Goal: Task Accomplishment & Management: Manage account settings

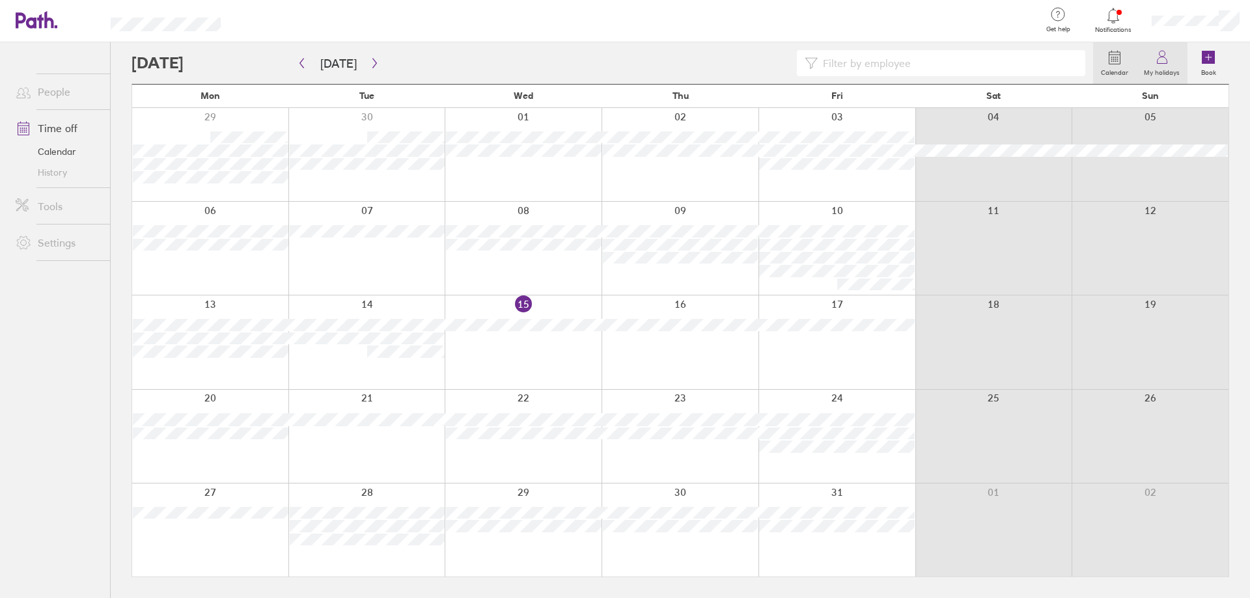
click at [1165, 52] on circle at bounding box center [1162, 54] width 6 height 6
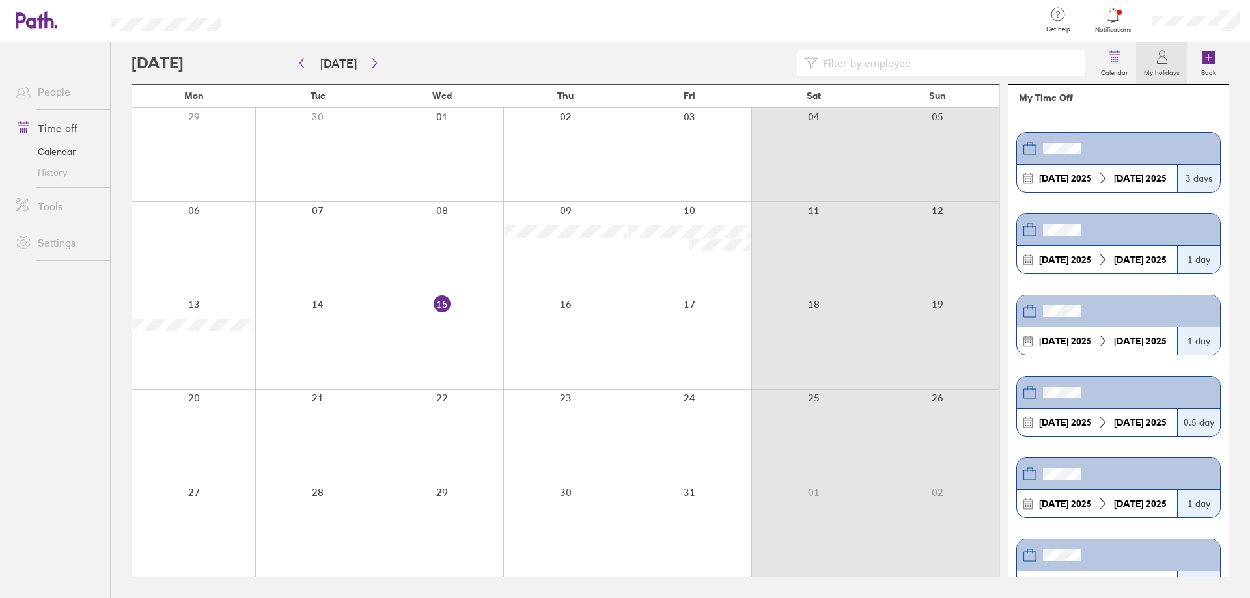
click at [1167, 59] on icon at bounding box center [1162, 57] width 16 height 16
click at [1170, 62] on icon at bounding box center [1162, 57] width 16 height 16
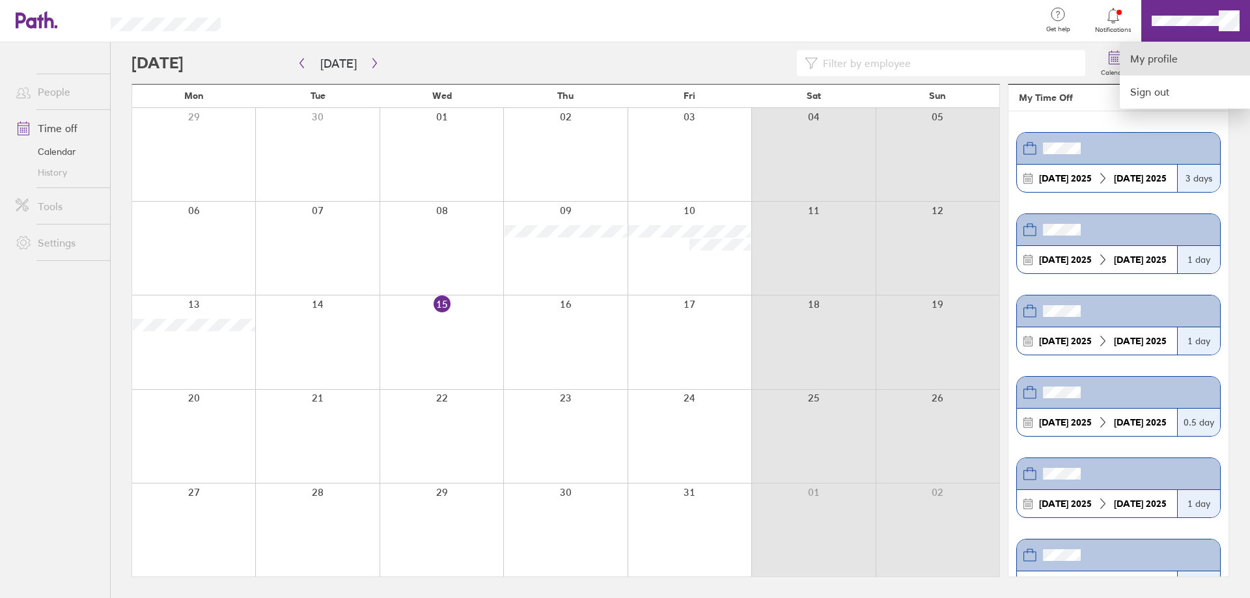
click at [1163, 64] on link "My profile" at bounding box center [1185, 58] width 130 height 33
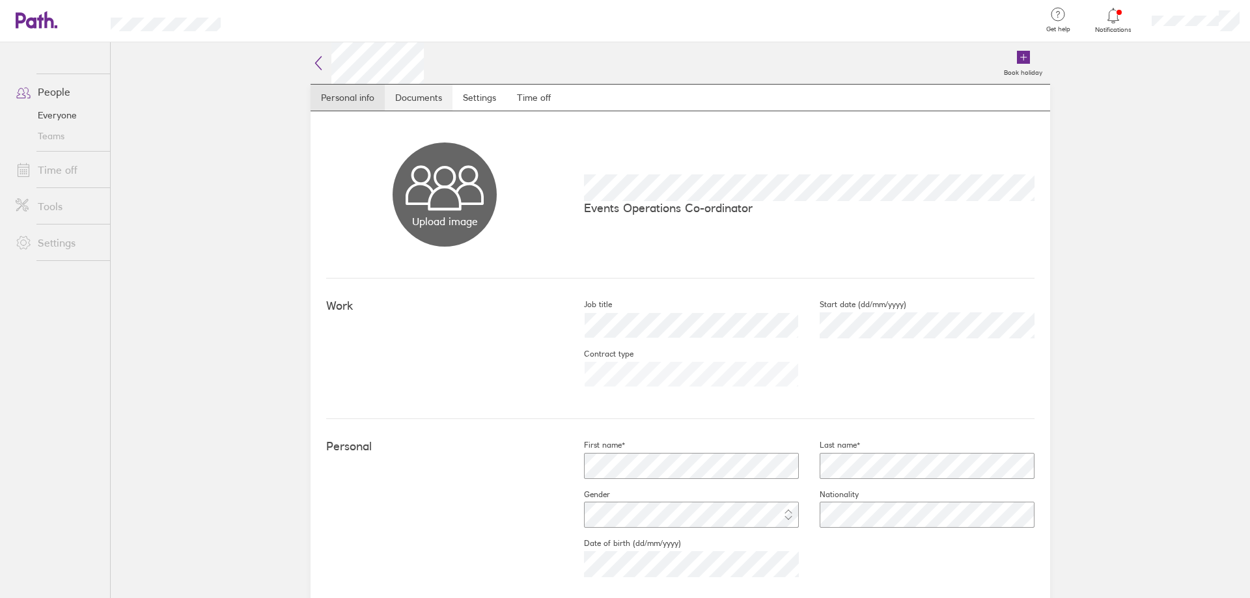
click at [423, 93] on link "Documents" at bounding box center [419, 98] width 68 height 26
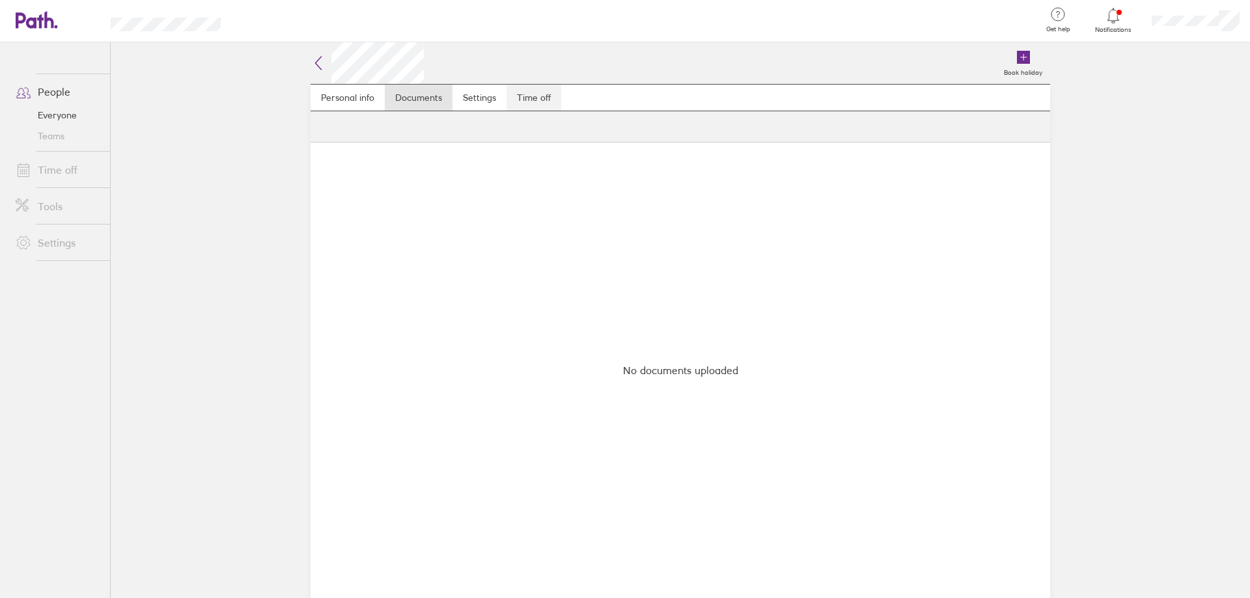
click at [531, 99] on link "Time off" at bounding box center [534, 98] width 55 height 26
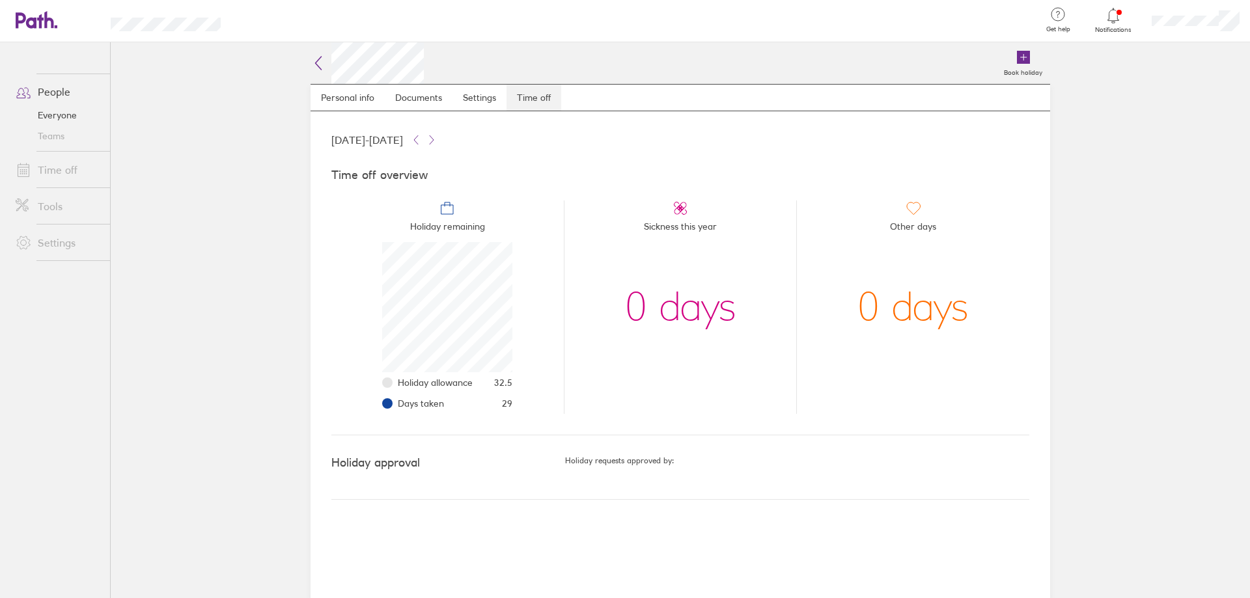
scroll to position [130, 130]
click at [542, 88] on link "Time off" at bounding box center [534, 98] width 55 height 26
click at [357, 88] on link "Personal info" at bounding box center [348, 98] width 74 height 26
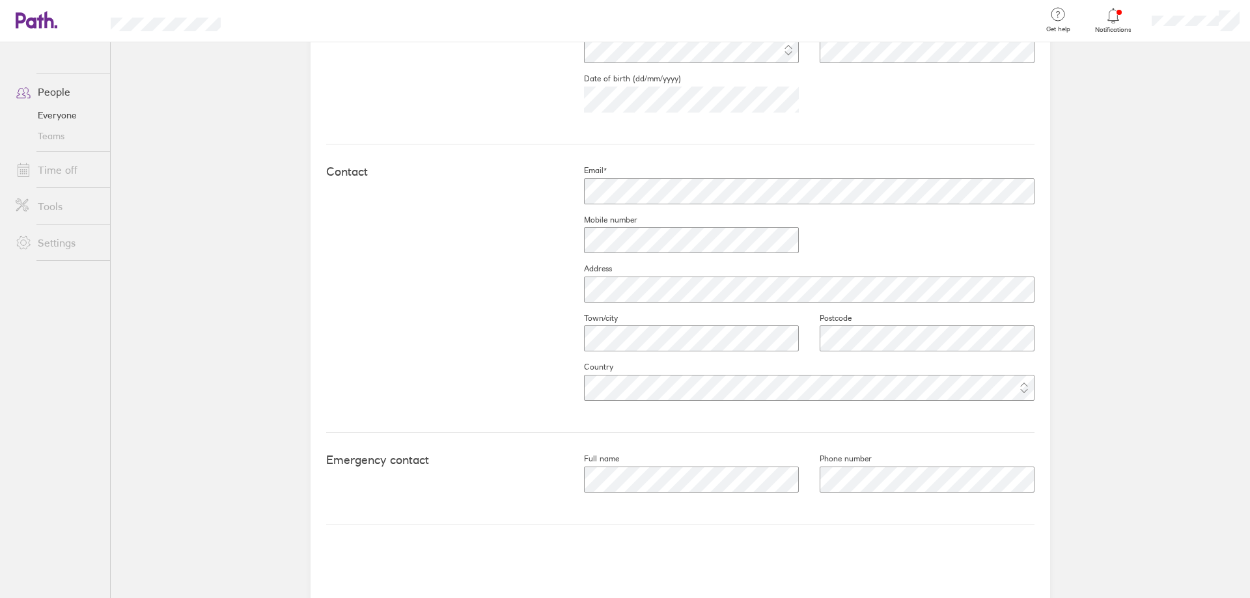
scroll to position [469, 0]
click at [836, 253] on div "Email* Mobile number Address Town/city Postcode Country" at bounding box center [798, 284] width 471 height 246
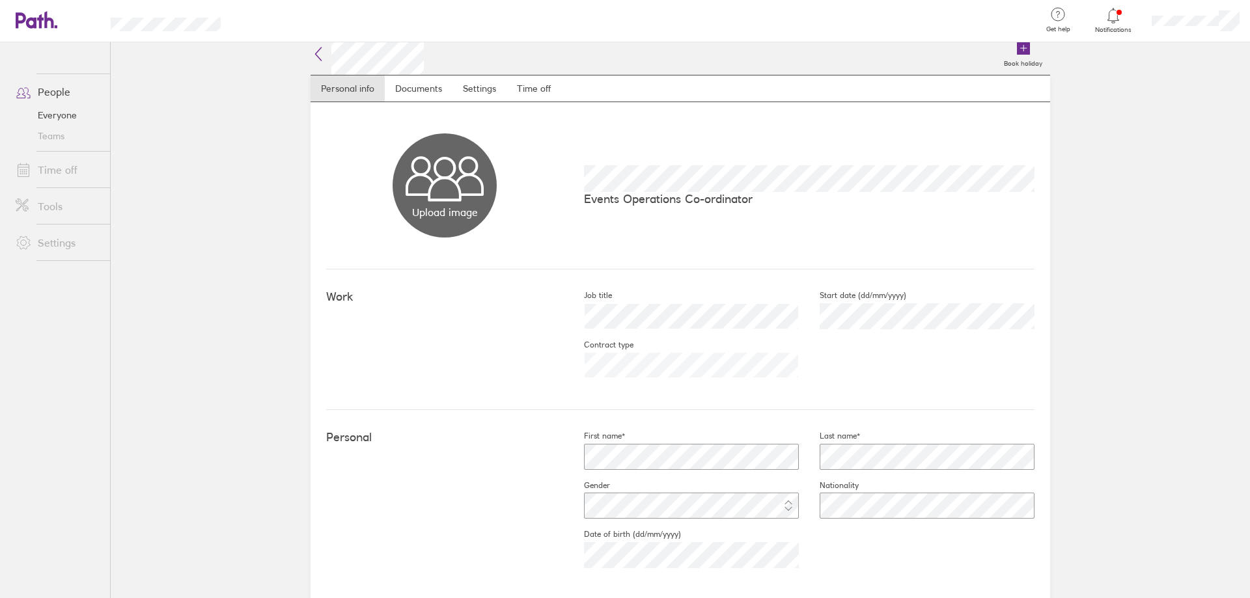
scroll to position [0, 0]
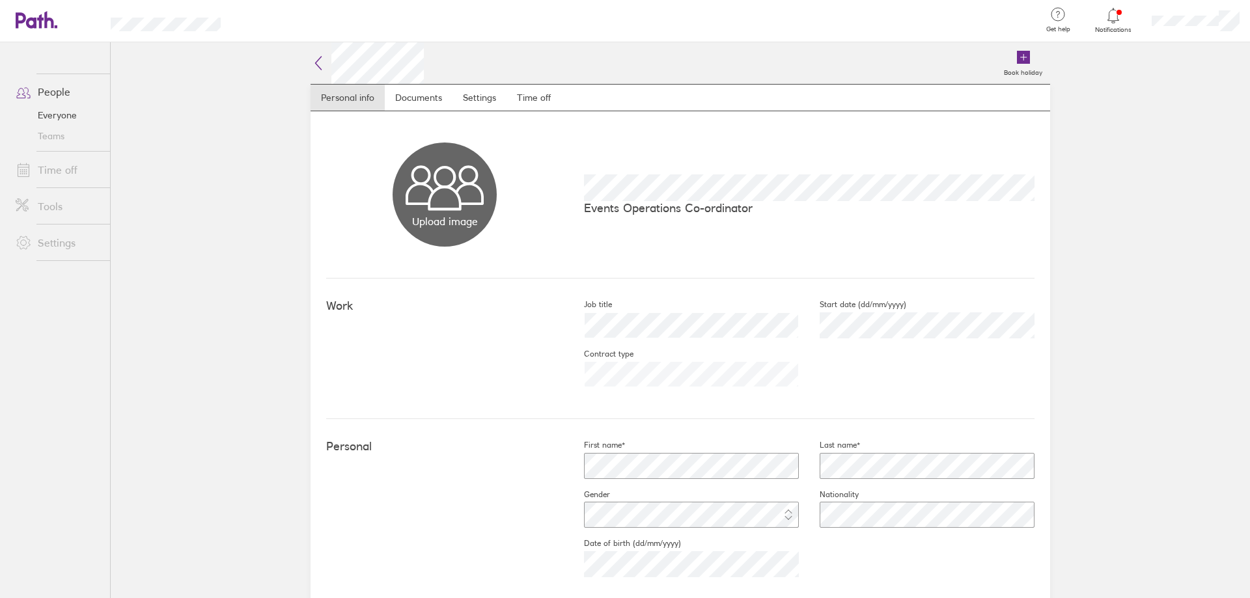
click at [1115, 21] on icon at bounding box center [1114, 16] width 16 height 16
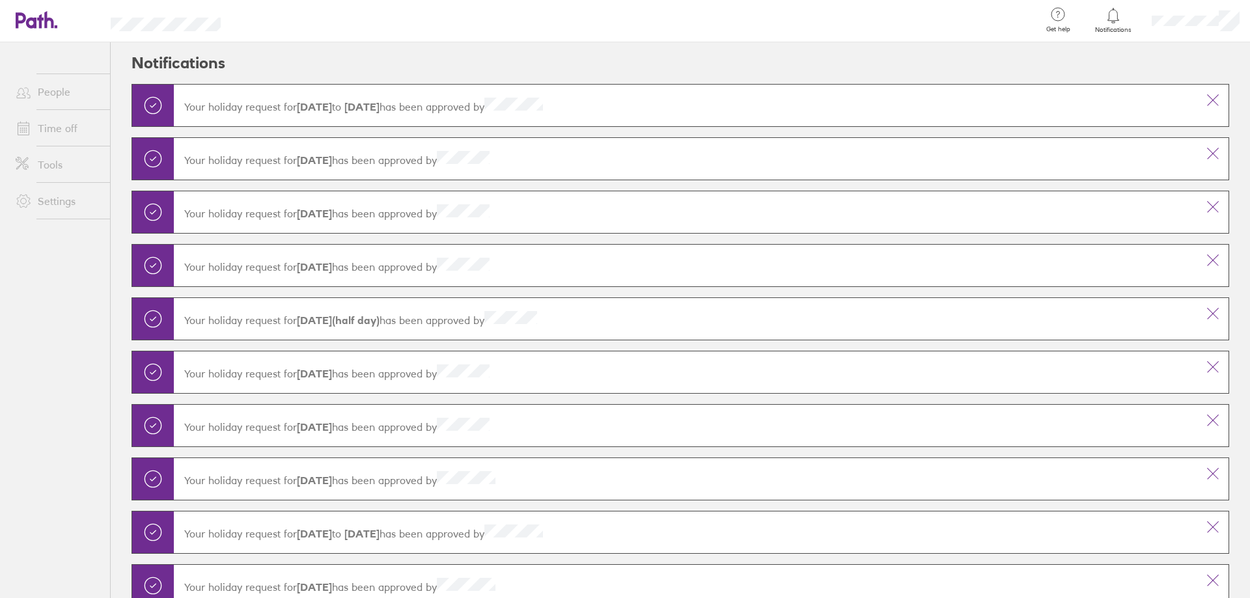
click at [43, 23] on icon at bounding box center [37, 20] width 42 height 18
